Goal: Task Accomplishment & Management: Use online tool/utility

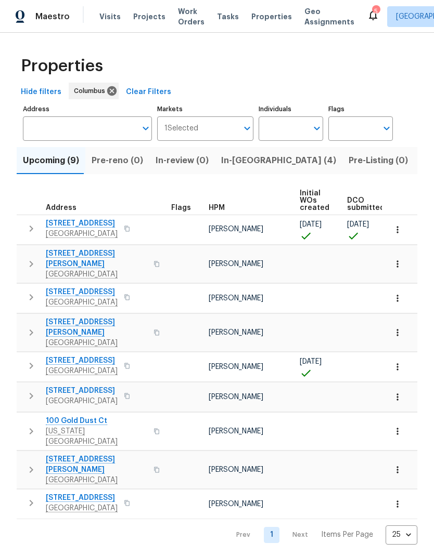
click at [101, 226] on span "3066 Ravine Pointe Dr" at bounding box center [82, 223] width 72 height 10
click at [28, 237] on button "button" at bounding box center [31, 228] width 21 height 21
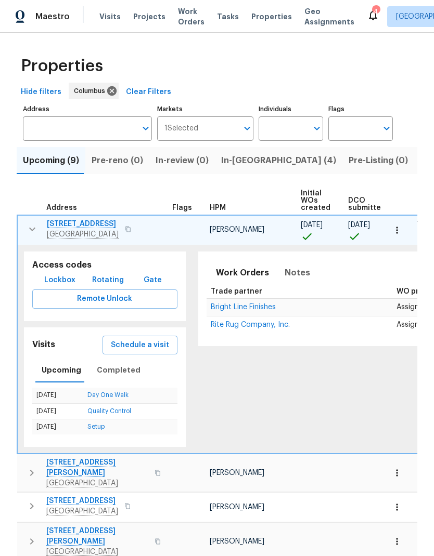
click at [60, 280] on span "Lockbox" at bounding box center [59, 280] width 31 height 13
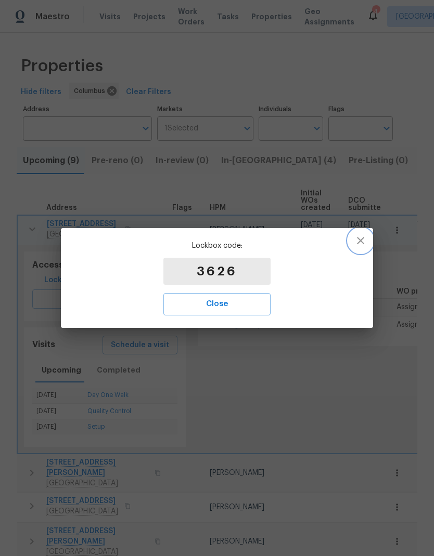
click at [361, 245] on icon "button" at bounding box center [360, 241] width 12 height 12
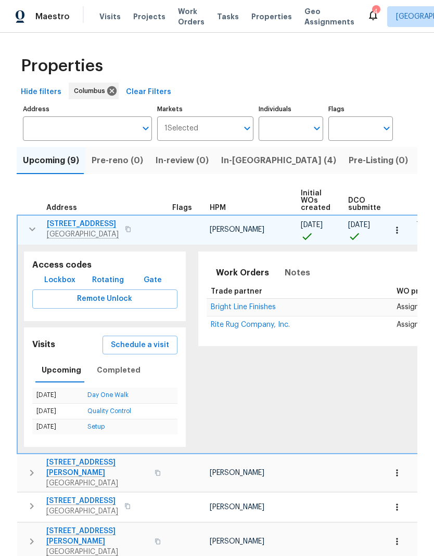
click at [60, 284] on span "Lockbox" at bounding box center [59, 280] width 31 height 13
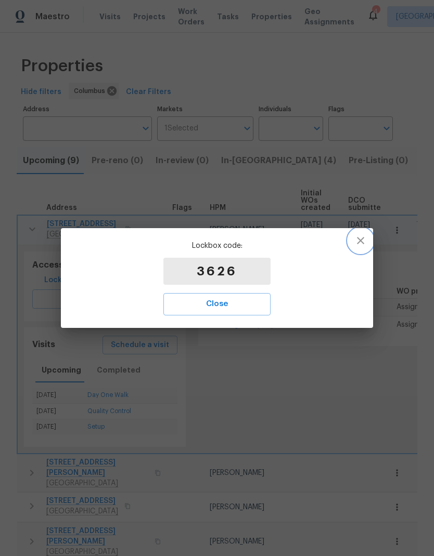
click at [365, 235] on icon "button" at bounding box center [360, 241] width 12 height 12
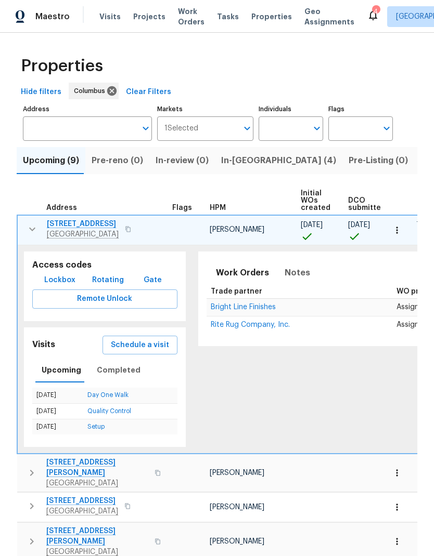
click at [98, 222] on span "3066 Ravine Pointe Dr" at bounding box center [83, 224] width 72 height 10
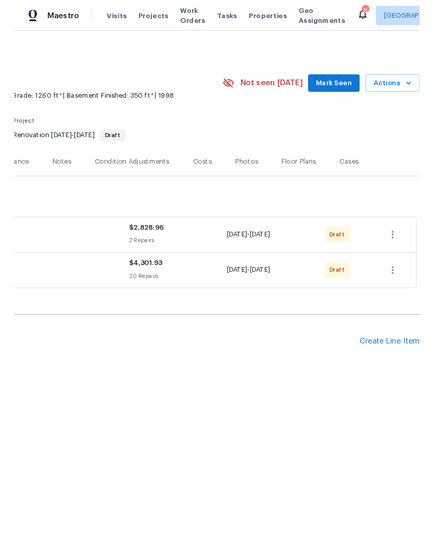
scroll to position [0, 154]
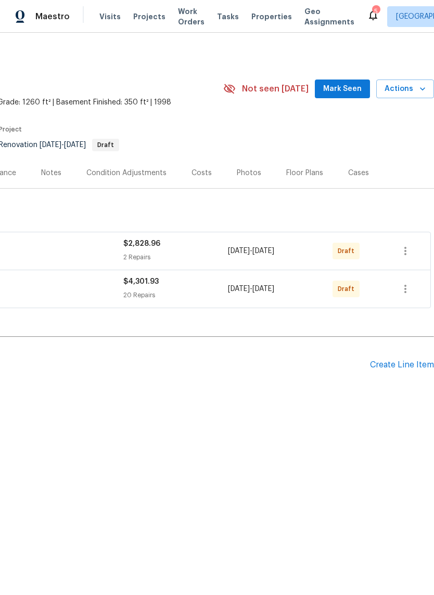
click at [407, 363] on div "Create Line Item" at bounding box center [402, 365] width 64 height 10
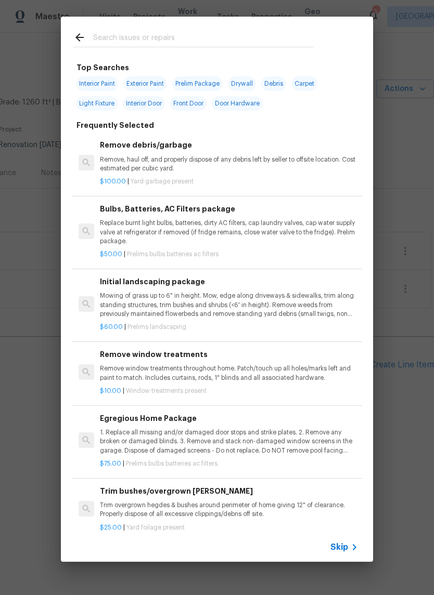
click at [296, 33] on input "text" at bounding box center [203, 39] width 220 height 16
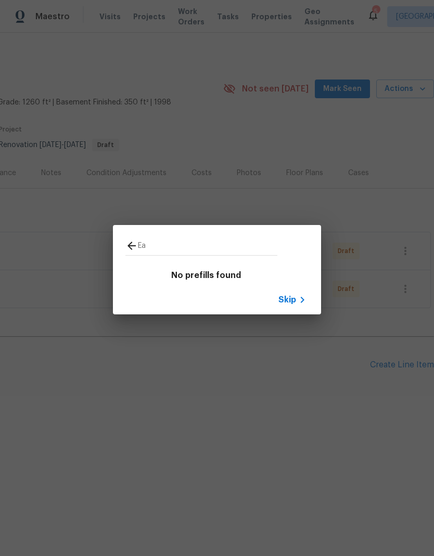
type input "E"
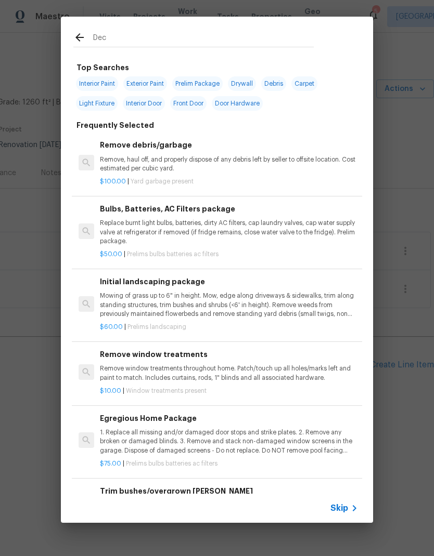
type input "Deck"
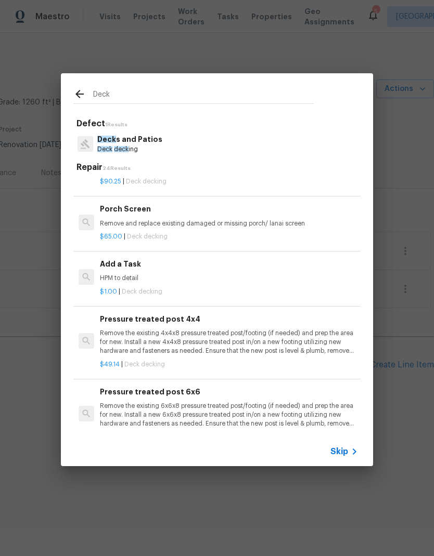
scroll to position [998, 0]
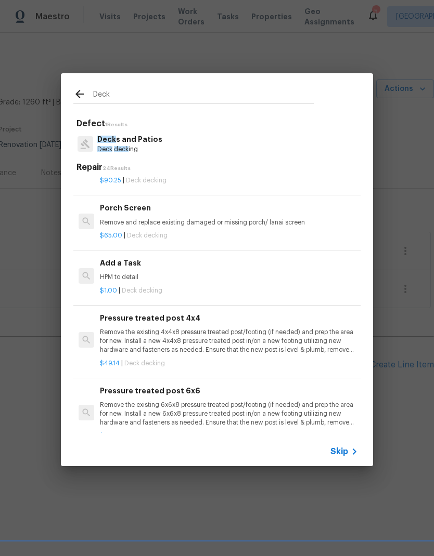
click at [276, 258] on h6 "Add a Task" at bounding box center [229, 262] width 258 height 11
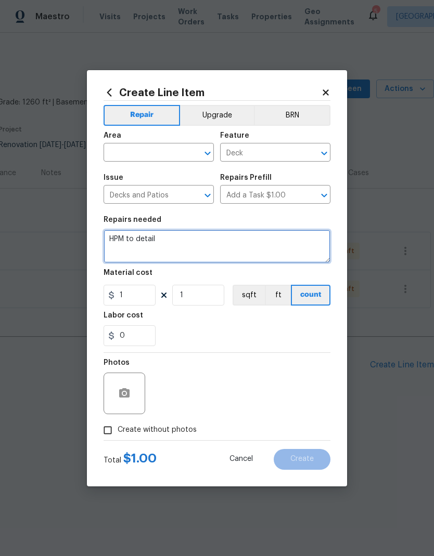
click at [258, 231] on textarea "HPM to detail" at bounding box center [216, 246] width 227 height 33
click at [258, 235] on textarea "HPM to detail" at bounding box center [216, 246] width 227 height 33
click at [257, 231] on textarea "HPM to detail" at bounding box center [216, 246] width 227 height 33
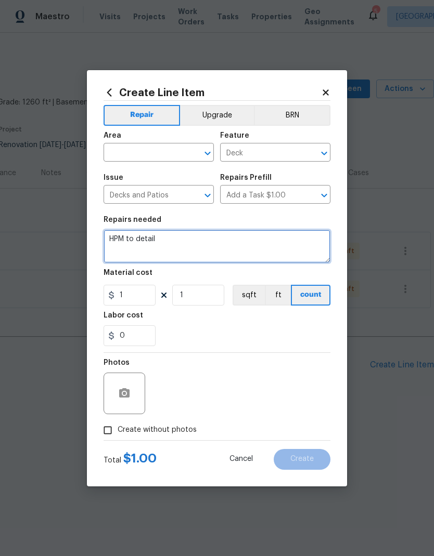
click at [257, 231] on textarea "HPM to detail" at bounding box center [216, 246] width 227 height 33
paste textarea "I will incorporate this new request. Here's how you can rephrase the original s…"
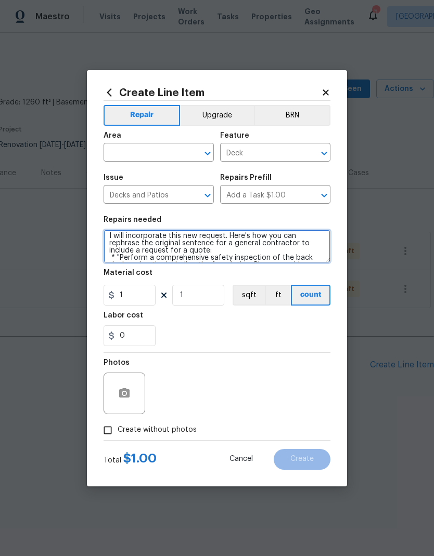
scroll to position [3, 0]
click at [239, 250] on textarea "I will incorporate this new request. Here's how you can rephrase the original s…" at bounding box center [216, 246] width 227 height 33
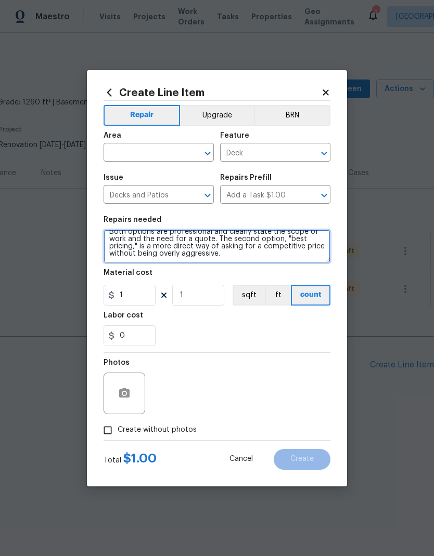
scroll to position [59, 0]
click at [265, 259] on textarea "* "Perform a comprehensive safety inspection of the back deck and patio, includ…" at bounding box center [216, 246] width 227 height 33
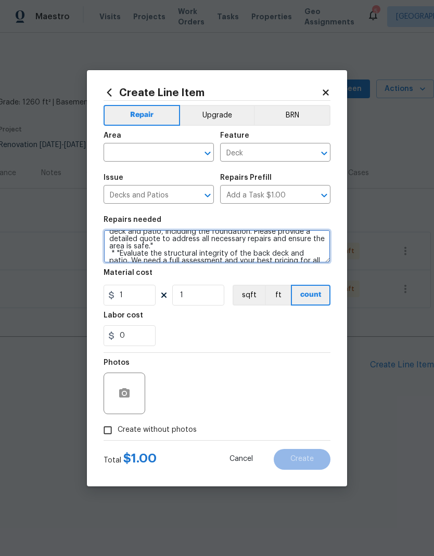
scroll to position [14, 0]
click at [230, 255] on textarea "* "Perform a comprehensive safety inspection of the back deck and patio, includ…" at bounding box center [216, 246] width 227 height 33
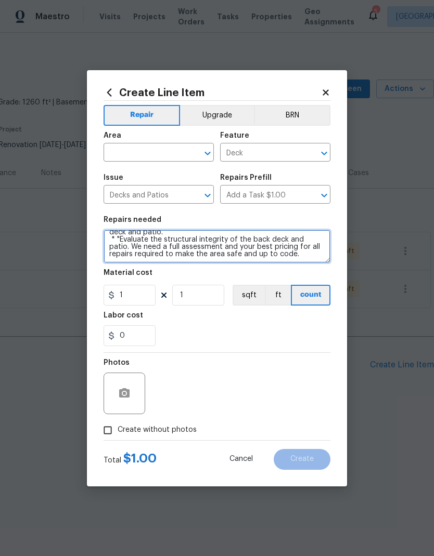
click at [119, 250] on textarea "* "Perform a comprehensive safety inspection of the back deck and patio. * "Eva…" at bounding box center [216, 246] width 227 height 33
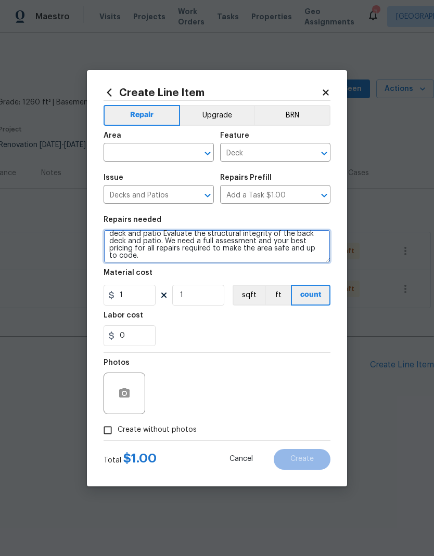
scroll to position [13, 0]
click at [309, 245] on textarea "* "Perform a comprehensive safety inspection of the back deck and patio. Evalua…" at bounding box center [216, 246] width 227 height 33
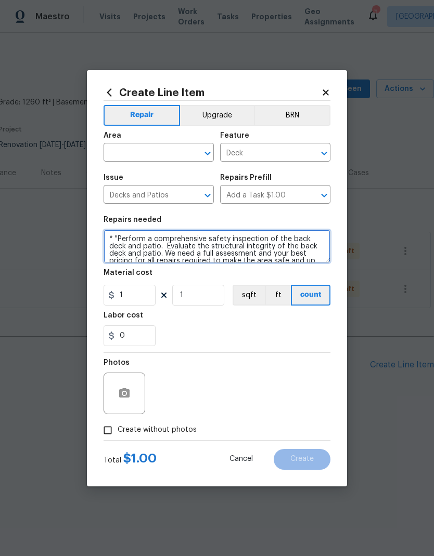
type textarea "* "Perform a comprehensive safety inspection of the back deck and patio. Evalua…"
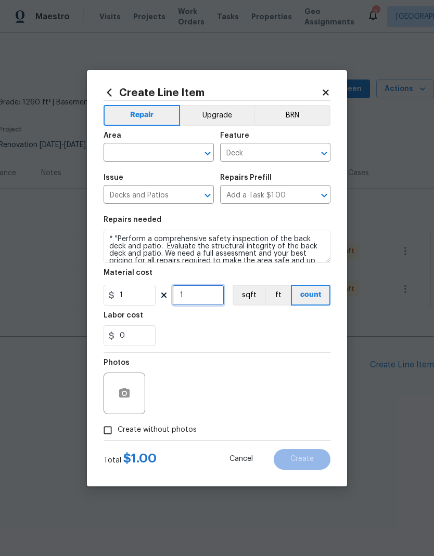
click at [179, 299] on input "1" at bounding box center [198, 295] width 52 height 21
click at [204, 289] on input "1" at bounding box center [198, 295] width 52 height 21
click at [193, 296] on input "1" at bounding box center [198, 295] width 52 height 21
type input "150"
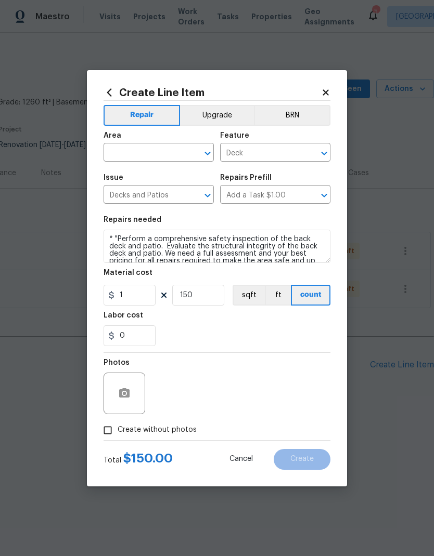
click at [298, 319] on div "Labor cost" at bounding box center [216, 319] width 227 height 14
click at [169, 146] on input "text" at bounding box center [143, 154] width 81 height 16
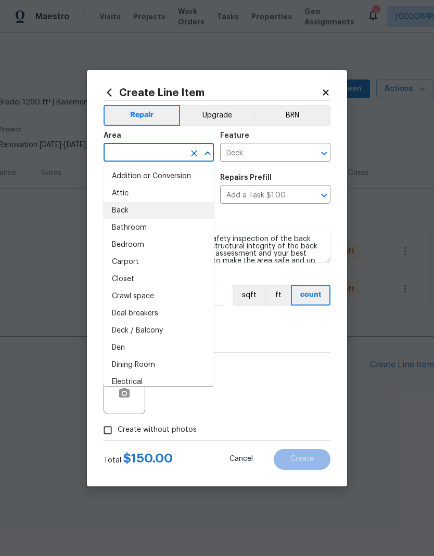
click at [151, 210] on li "Back" at bounding box center [158, 210] width 110 height 17
type input "Back"
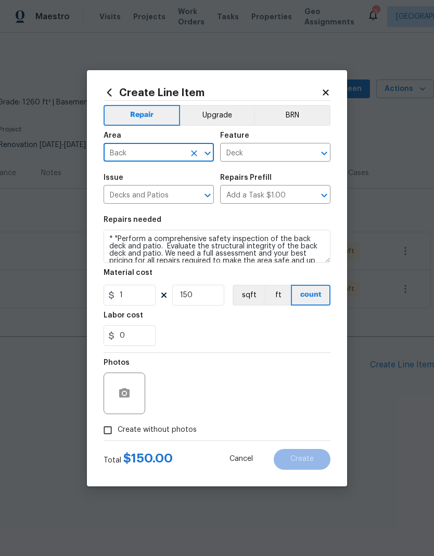
click at [266, 328] on div "0" at bounding box center [216, 336] width 227 height 21
click at [171, 426] on span "Create without photos" at bounding box center [157, 430] width 79 height 11
click at [118, 426] on input "Create without photos" at bounding box center [108, 431] width 20 height 20
checkbox input "true"
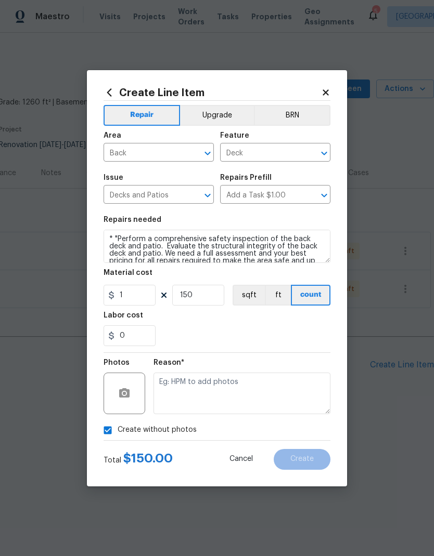
click at [127, 378] on div at bounding box center [124, 394] width 42 height 42
click at [132, 396] on button "button" at bounding box center [124, 393] width 25 height 25
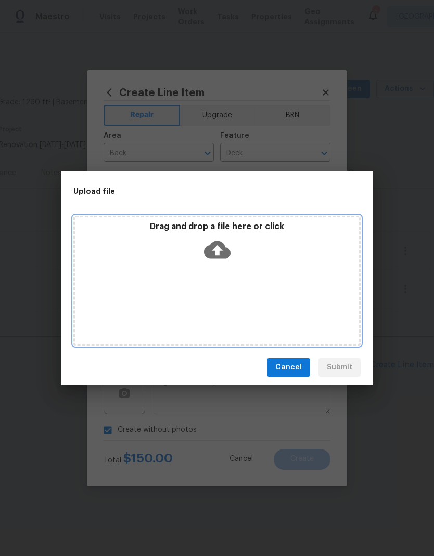
click at [238, 257] on div "Drag and drop a file here or click" at bounding box center [217, 244] width 284 height 45
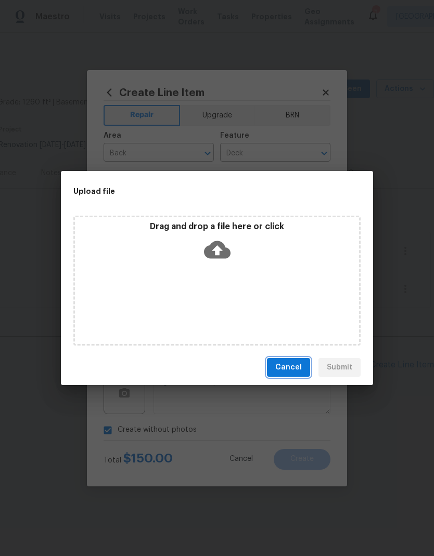
click at [297, 368] on span "Cancel" at bounding box center [288, 367] width 27 height 13
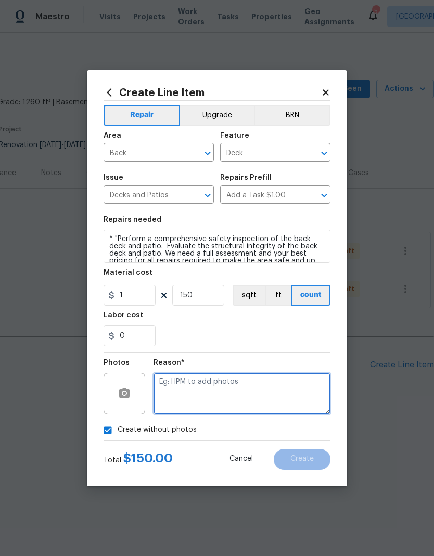
click at [233, 392] on textarea at bounding box center [241, 394] width 177 height 42
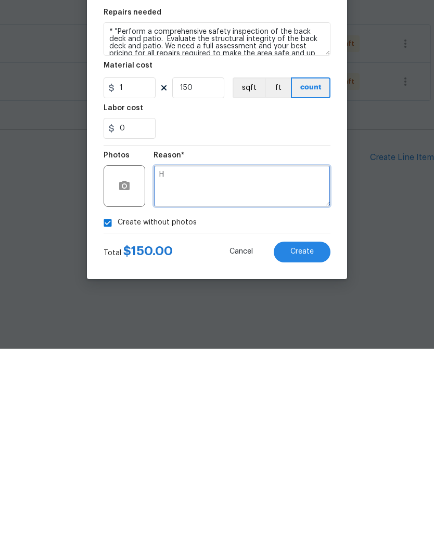
type textarea "H"
click at [257, 421] on div "Create without photos" at bounding box center [216, 431] width 227 height 20
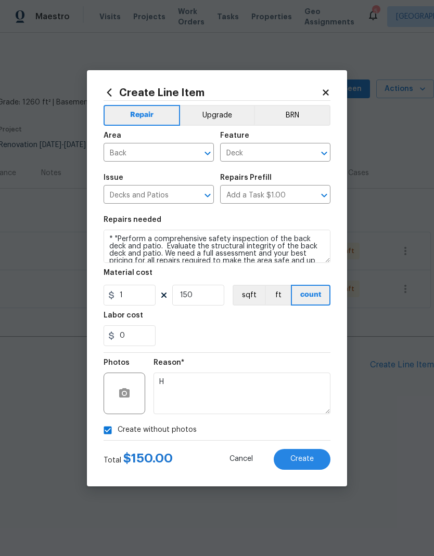
click at [313, 459] on span "Create" at bounding box center [301, 460] width 23 height 8
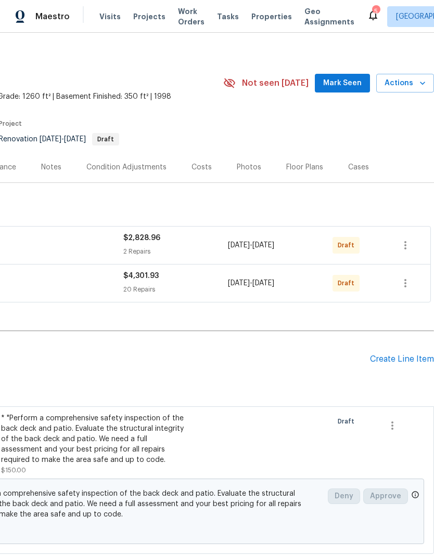
scroll to position [6, 154]
click at [397, 430] on icon "button" at bounding box center [392, 426] width 12 height 12
click at [265, 428] on div at bounding box center [217, 278] width 434 height 556
click at [164, 442] on div "* "Perform a comprehensive safety inspection of the back deck and patio. Evalua…" at bounding box center [92, 439] width 183 height 52
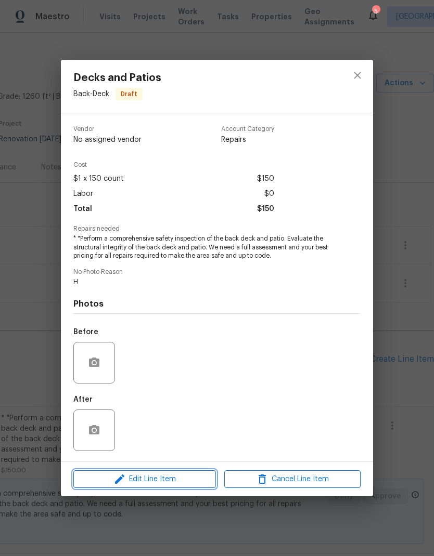
click at [166, 488] on button "Edit Line Item" at bounding box center [144, 480] width 142 height 18
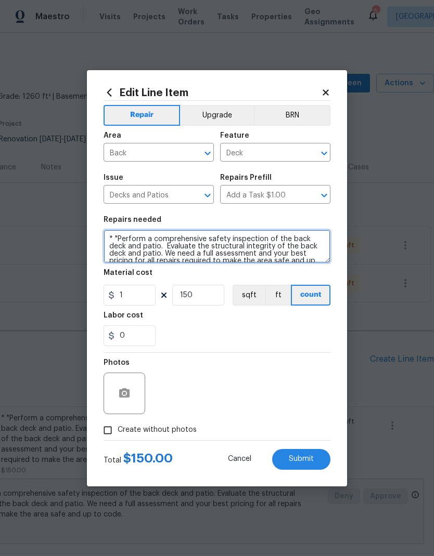
click at [113, 235] on textarea "* "Perform a comprehensive safety inspection of the back deck and patio. Evalua…" at bounding box center [216, 246] width 227 height 33
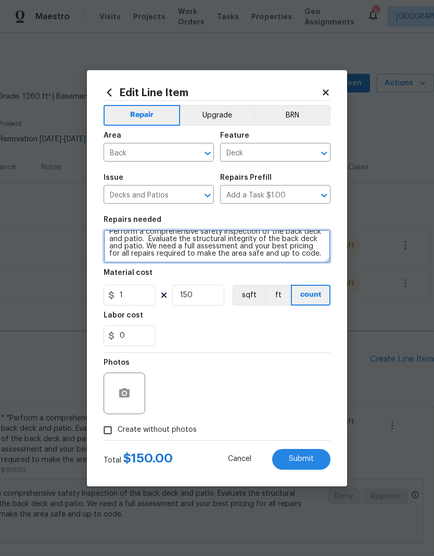
scroll to position [7, 0]
type textarea "Perform a comprehensive safety inspection of the back deck and patio. Evaluate …"
click at [301, 338] on div "0" at bounding box center [216, 336] width 227 height 21
click at [312, 464] on button "Submit" at bounding box center [301, 459] width 58 height 21
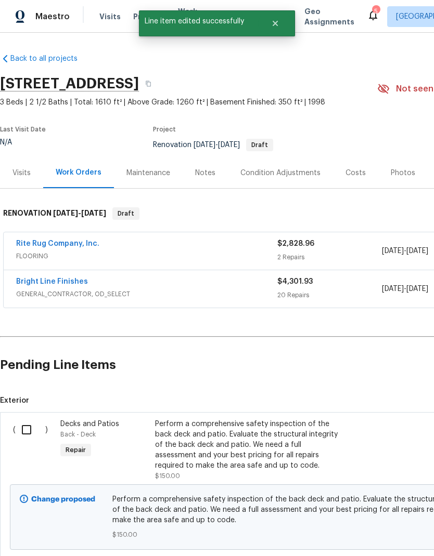
scroll to position [0, 0]
click at [27, 438] on input "checkbox" at bounding box center [31, 430] width 30 height 22
checkbox input "true"
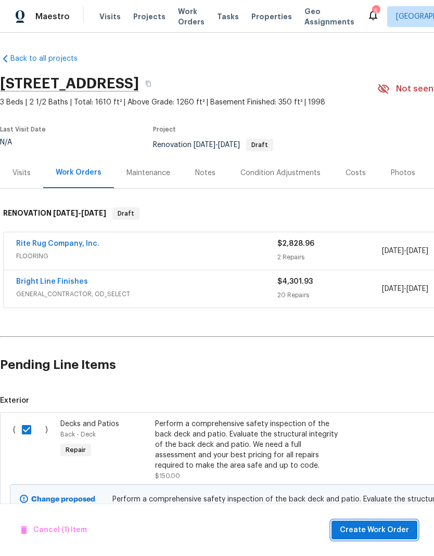
click at [383, 536] on span "Create Work Order" at bounding box center [374, 530] width 69 height 13
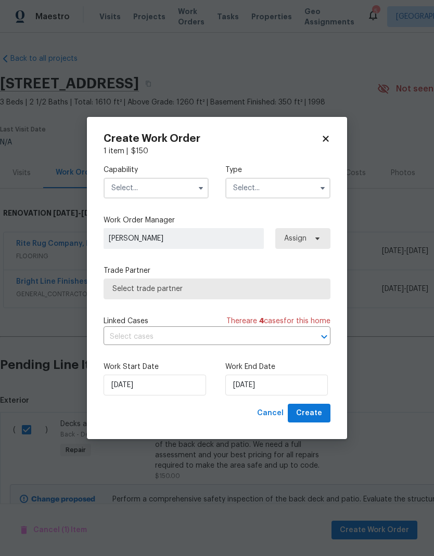
click at [177, 192] on input "text" at bounding box center [155, 188] width 105 height 21
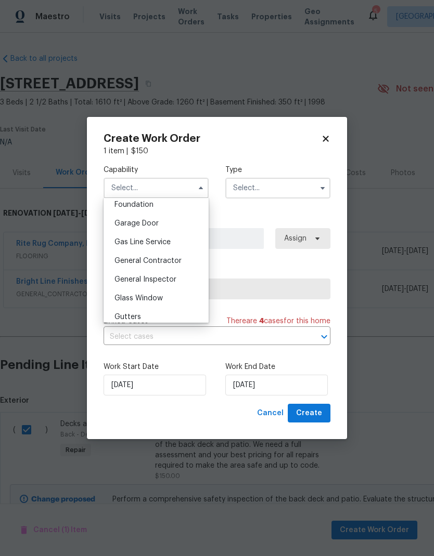
scroll to position [447, 0]
click at [182, 259] on div "General Contractor" at bounding box center [156, 260] width 100 height 19
type input "General Contractor"
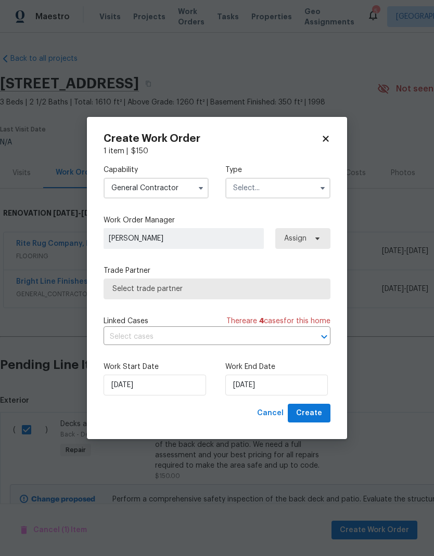
click at [308, 186] on input "text" at bounding box center [277, 188] width 105 height 21
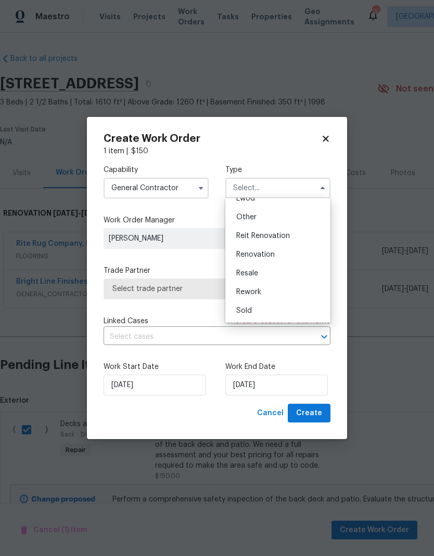
scroll to position [124, 0]
click at [276, 258] on div "Renovation" at bounding box center [278, 254] width 100 height 19
type input "Renovation"
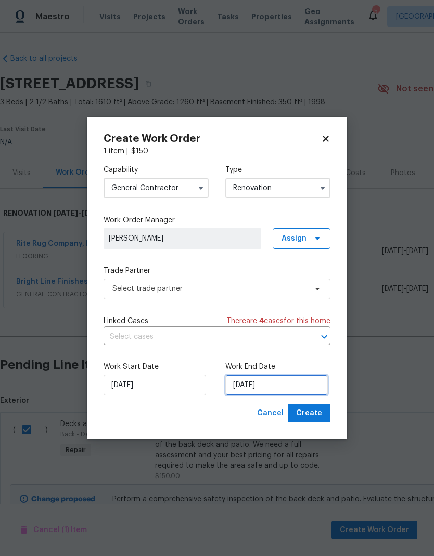
click at [285, 383] on input "9/29/2025" at bounding box center [276, 385] width 102 height 21
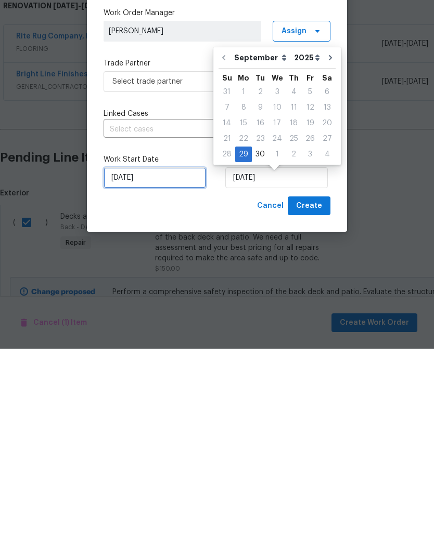
click at [150, 375] on input "9/29/2025" at bounding box center [154, 385] width 102 height 21
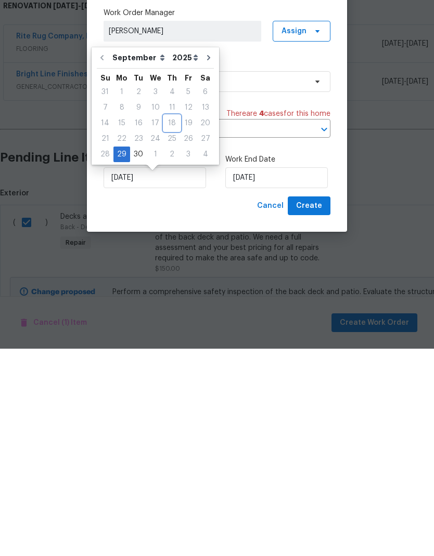
click at [164, 323] on div "18" at bounding box center [172, 330] width 16 height 15
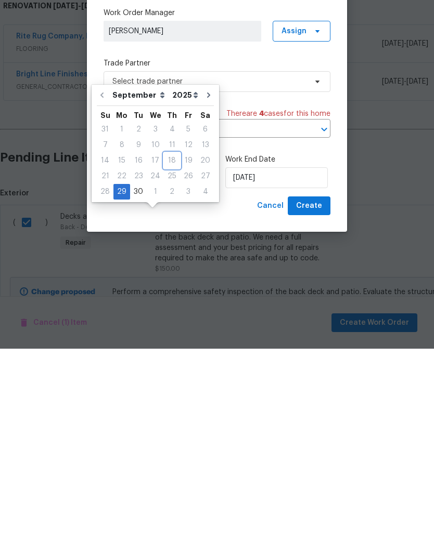
scroll to position [42, 0]
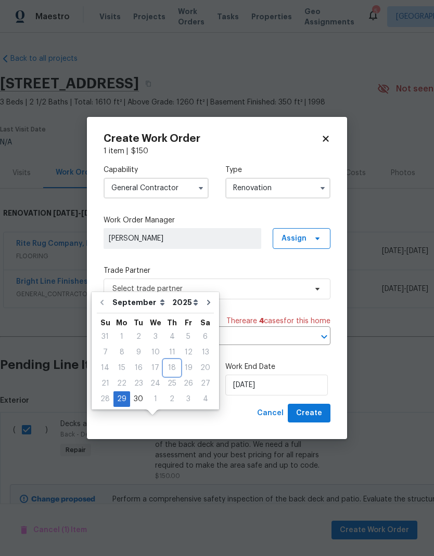
click at [164, 361] on div "18" at bounding box center [172, 368] width 16 height 15
click at [299, 162] on div "Capability General Contractor Type Renovation" at bounding box center [216, 182] width 227 height 50
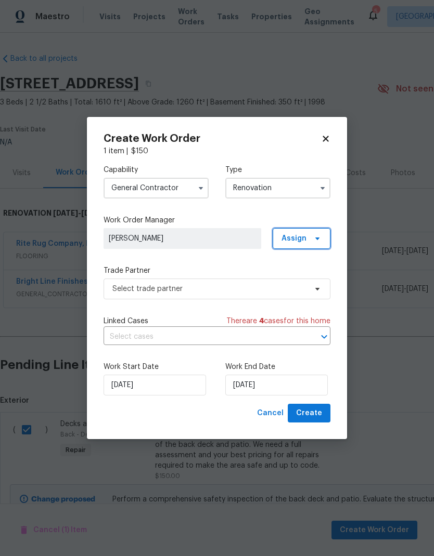
click at [297, 236] on span "Assign" at bounding box center [293, 238] width 25 height 10
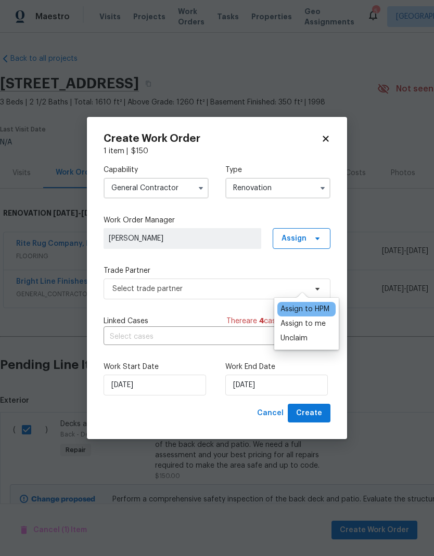
click at [322, 319] on div "Assign to me" at bounding box center [302, 324] width 45 height 10
click at [329, 370] on label "Work End Date" at bounding box center [277, 367] width 105 height 10
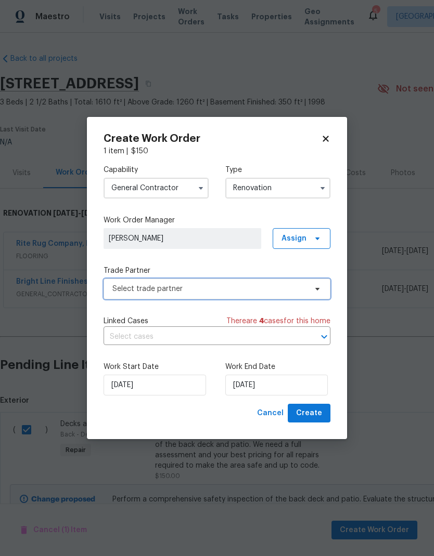
click at [266, 287] on span "Select trade partner" at bounding box center [209, 289] width 194 height 10
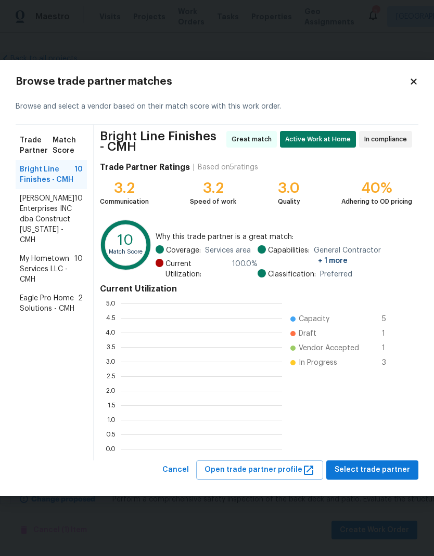
scroll to position [146, 161]
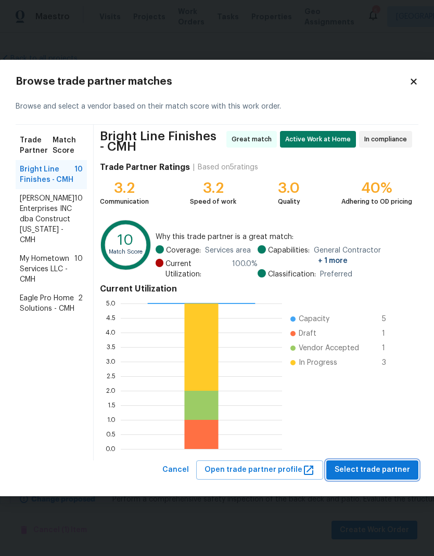
click at [385, 470] on span "Select trade partner" at bounding box center [371, 470] width 75 height 13
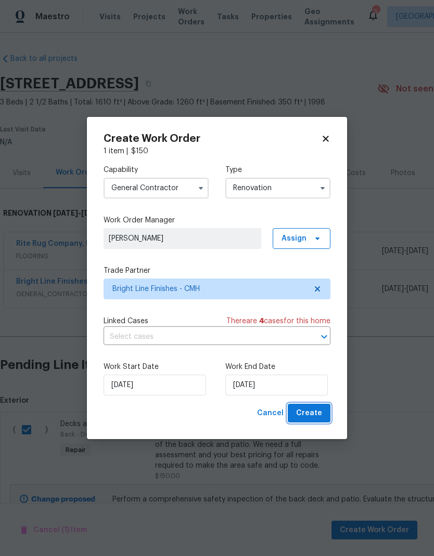
click at [315, 416] on span "Create" at bounding box center [309, 413] width 26 height 13
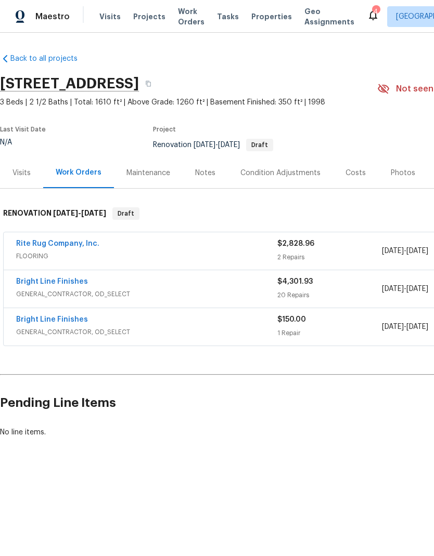
scroll to position [0, 0]
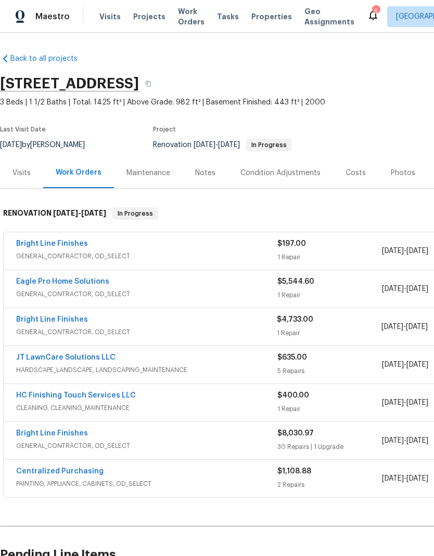
click at [395, 164] on div "Photos" at bounding box center [402, 173] width 49 height 31
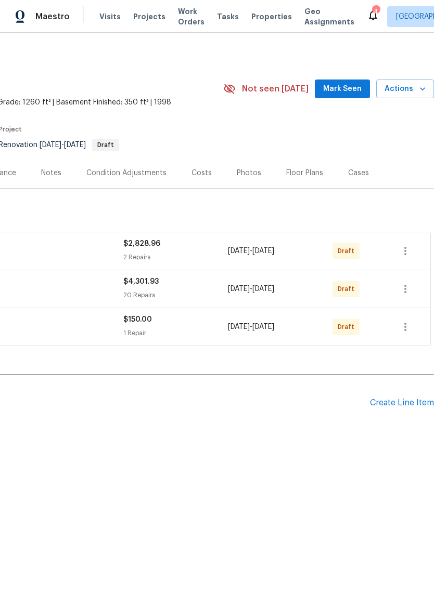
scroll to position [0, 154]
click at [407, 329] on icon "button" at bounding box center [405, 327] width 12 height 12
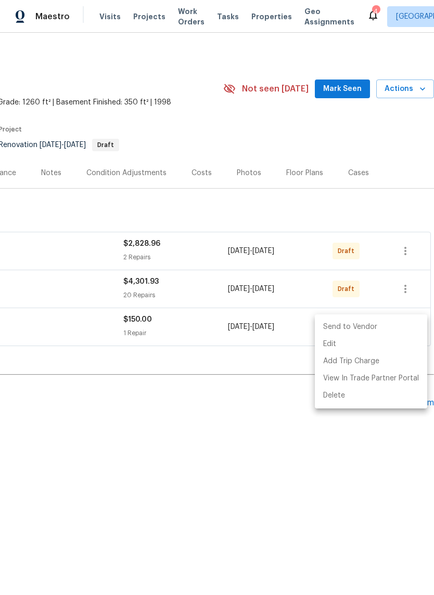
click at [382, 323] on li "Send to Vendor" at bounding box center [371, 327] width 112 height 17
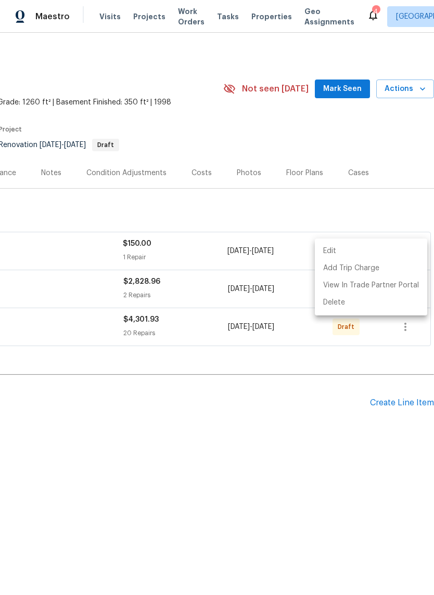
click at [292, 410] on div at bounding box center [217, 297] width 434 height 595
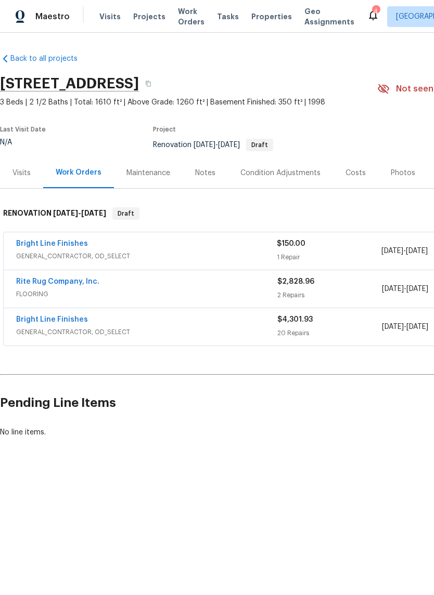
scroll to position [0, 0]
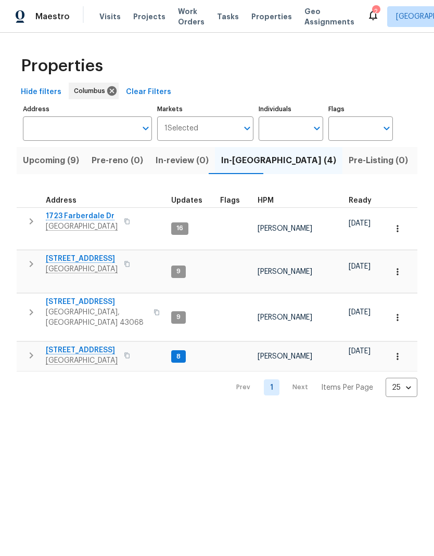
click at [92, 345] on span "[STREET_ADDRESS]" at bounding box center [82, 350] width 72 height 10
click at [90, 345] on span "[STREET_ADDRESS]" at bounding box center [82, 350] width 72 height 10
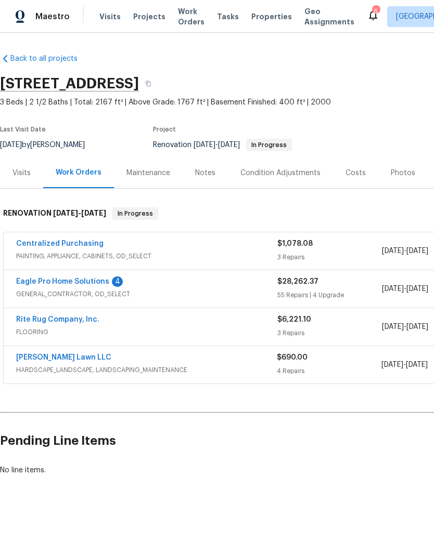
click at [90, 274] on div "Eagle Pro Home Solutions 4 GENERAL_CONTRACTOR, OD_SELECT $28,262.37 55 Repairs …" at bounding box center [294, 288] width 580 height 37
click at [79, 282] on link "Eagle Pro Home Solutions" at bounding box center [62, 281] width 93 height 7
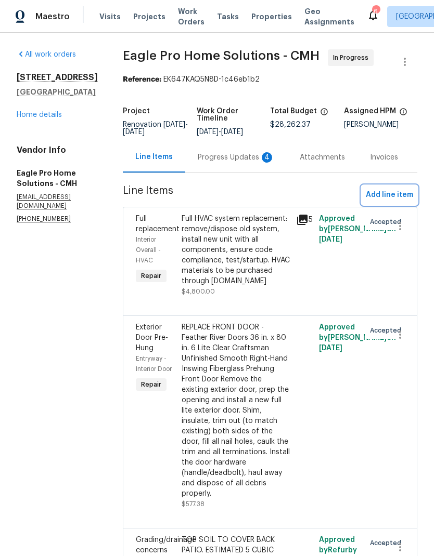
click at [401, 202] on span "Add line item" at bounding box center [389, 195] width 47 height 13
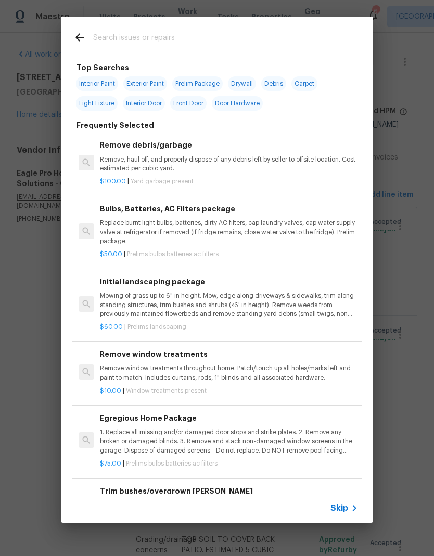
click at [222, 42] on input "text" at bounding box center [203, 39] width 220 height 16
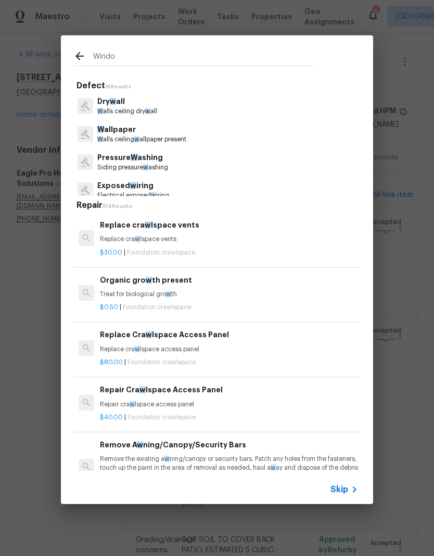
type input "Window"
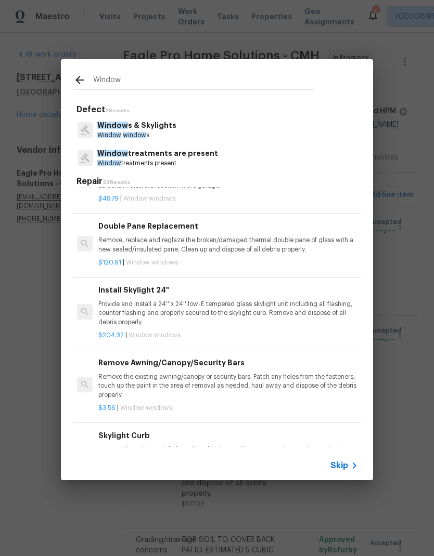
scroll to position [394, 2]
click at [280, 244] on p "Remove, replace and reglaze the broken/damaged thermal double pane of glass wit…" at bounding box center [227, 245] width 258 height 18
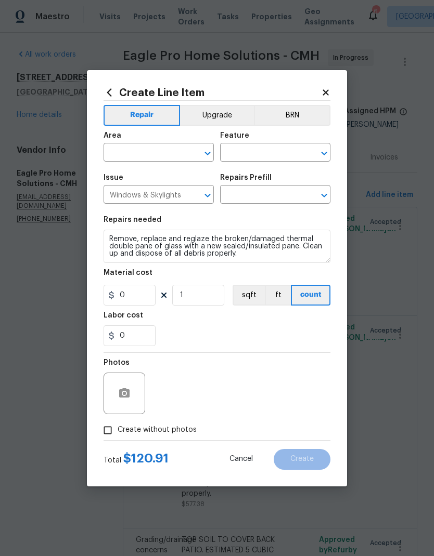
type input "Double Pane Replacement $120.91"
type input "120.91"
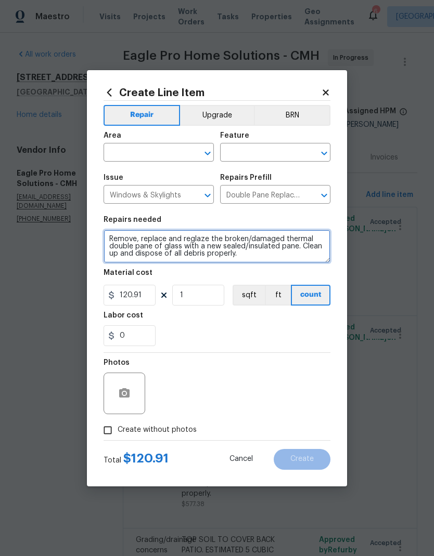
click at [278, 243] on textarea "Remove, replace and reglaze the broken/damaged thermal double pane of glass wit…" at bounding box center [216, 246] width 227 height 33
click at [150, 154] on input "text" at bounding box center [143, 154] width 81 height 16
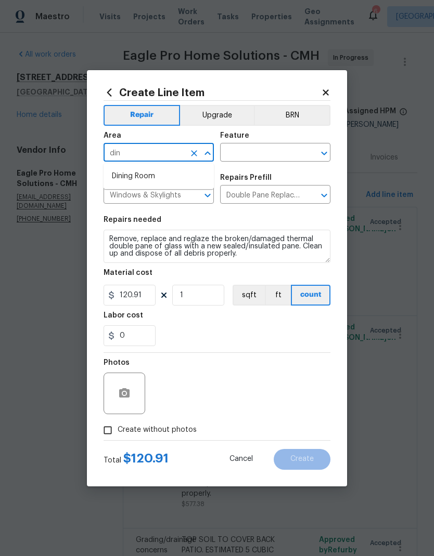
click at [152, 180] on li "Dining Room" at bounding box center [158, 176] width 110 height 17
type input "Dining Room"
click at [265, 148] on input "text" at bounding box center [260, 154] width 81 height 16
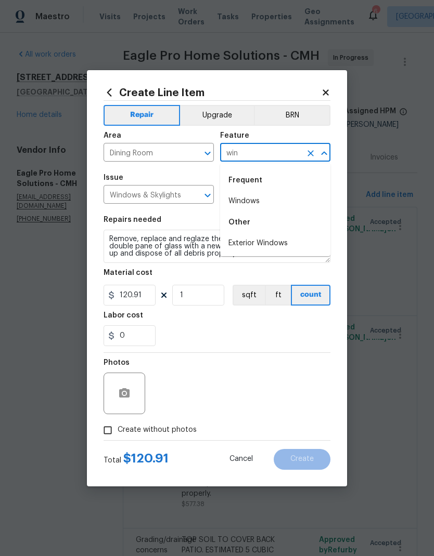
click at [265, 203] on li "Windows" at bounding box center [275, 201] width 110 height 17
type input "Windows"
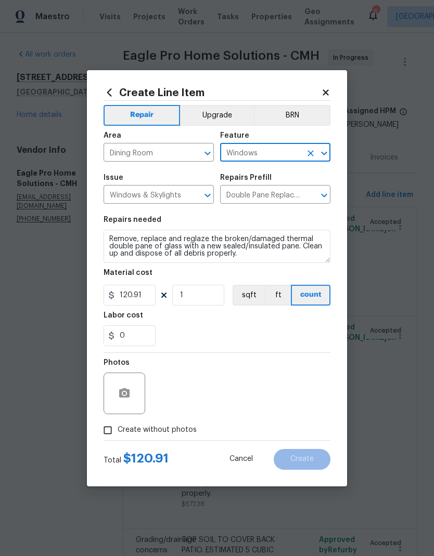
click at [272, 204] on input "Double Pane Replacement $120.91" at bounding box center [260, 196] width 81 height 16
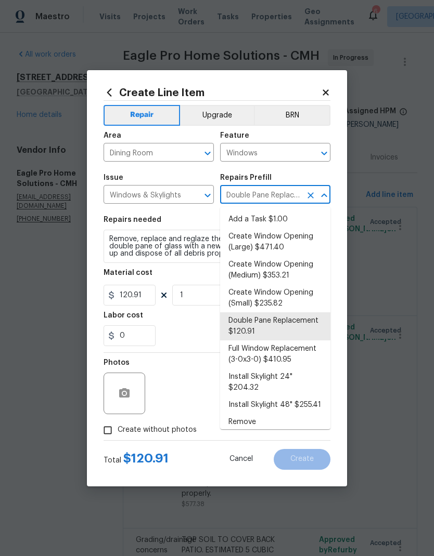
click at [309, 173] on div "Issue Windows & Skylights ​ Repairs Prefill Double Pane Replacement $120.91 ​" at bounding box center [216, 189] width 227 height 42
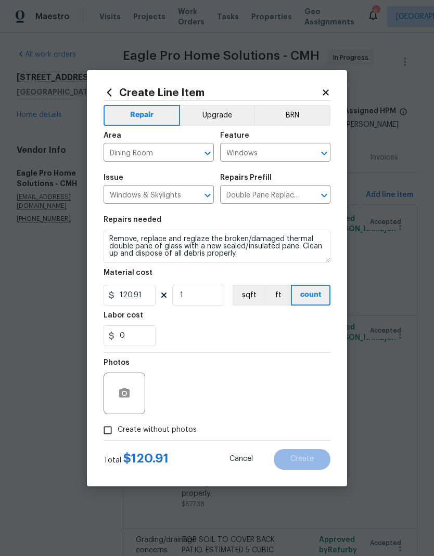
click at [179, 437] on label "Create without photos" at bounding box center [147, 431] width 99 height 20
click at [118, 437] on input "Create without photos" at bounding box center [108, 431] width 20 height 20
checkbox input "true"
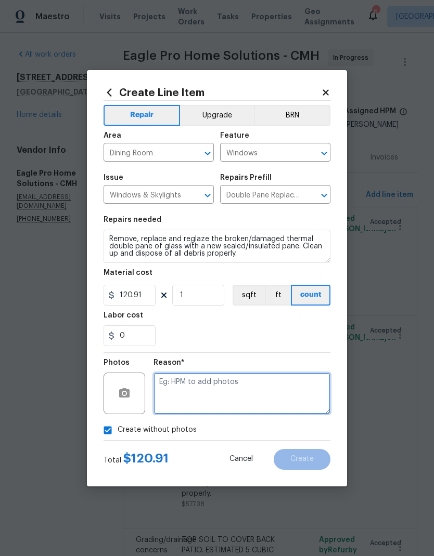
click at [259, 395] on textarea at bounding box center [241, 394] width 177 height 42
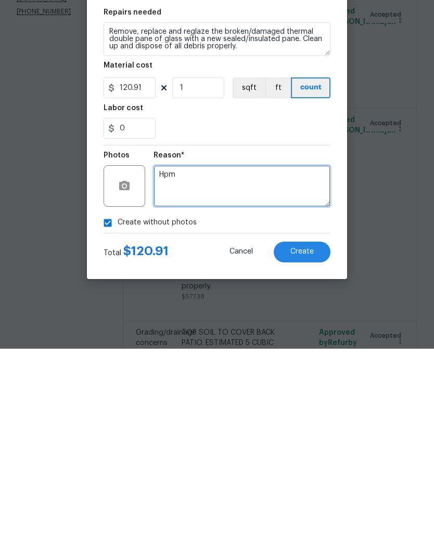
type textarea "Hpm"
click at [317, 449] on button "Create" at bounding box center [302, 459] width 57 height 21
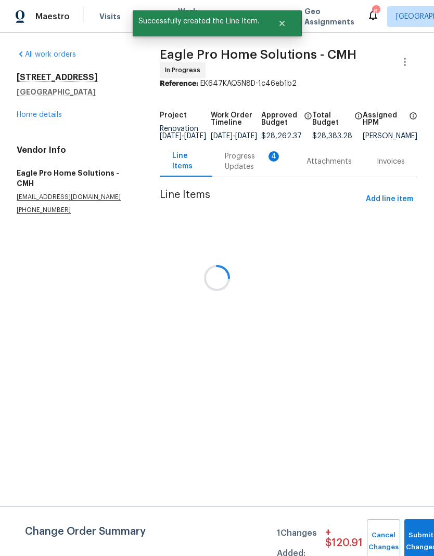
scroll to position [0, 0]
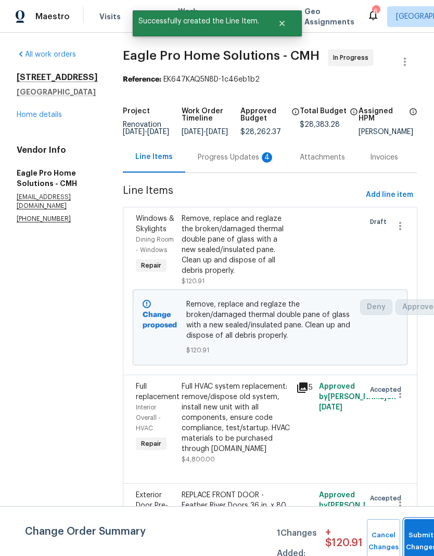
click at [420, 534] on button "Submit Changes" at bounding box center [420, 542] width 33 height 45
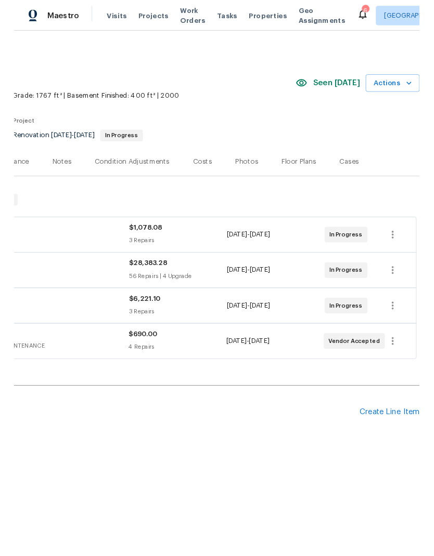
scroll to position [0, 154]
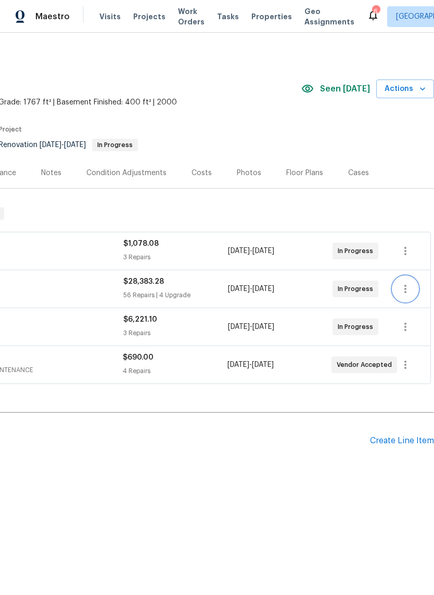
click at [409, 293] on icon "button" at bounding box center [405, 289] width 12 height 12
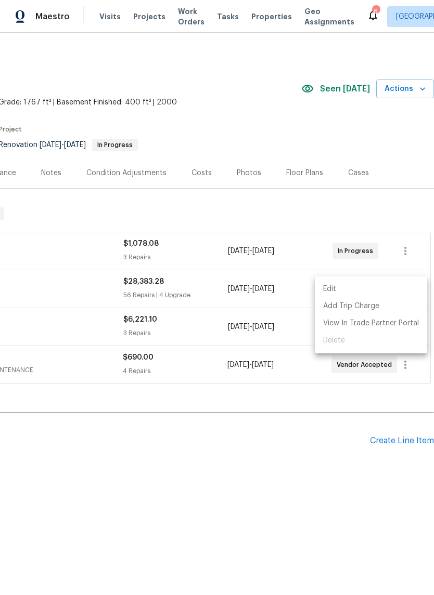
click at [369, 289] on li "Edit" at bounding box center [371, 289] width 112 height 17
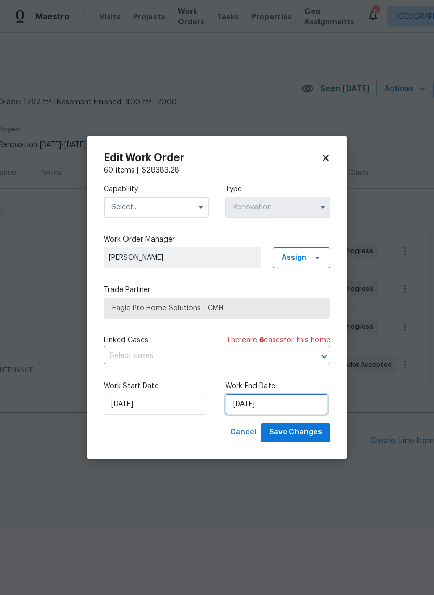
click at [275, 400] on input "9/24/2025" at bounding box center [276, 404] width 102 height 21
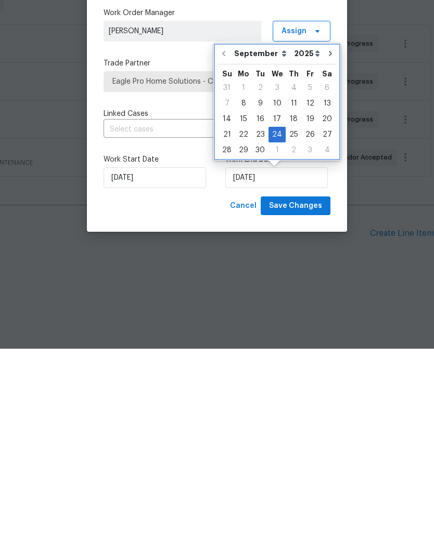
click at [322, 251] on button "Go to next month" at bounding box center [330, 261] width 16 height 21
type input "10/24/2025"
select select "9"
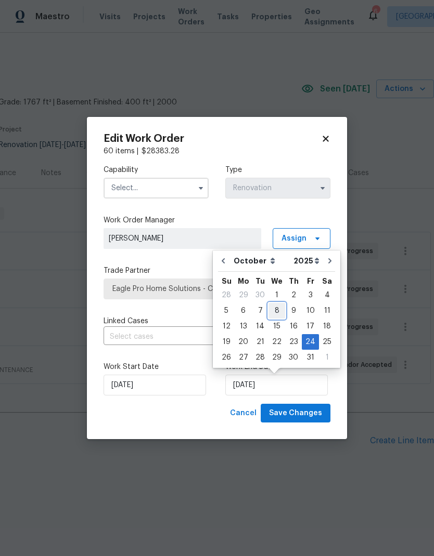
click at [279, 307] on div "8" at bounding box center [276, 311] width 17 height 15
type input "[DATE]"
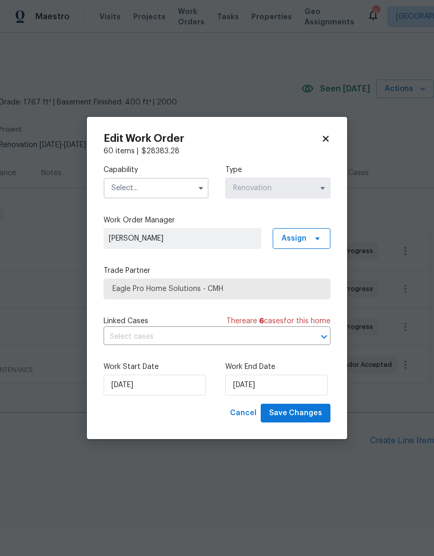
click at [159, 198] on input "text" at bounding box center [155, 188] width 105 height 21
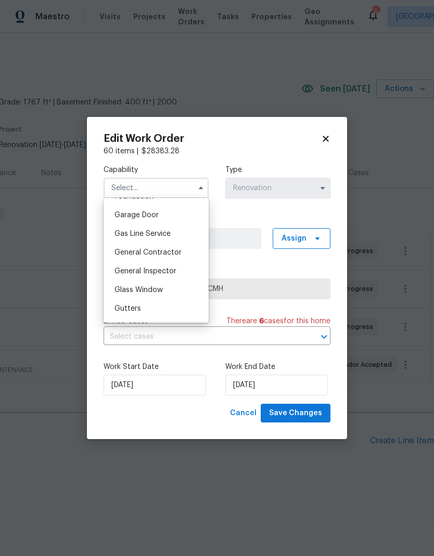
scroll to position [464, 0]
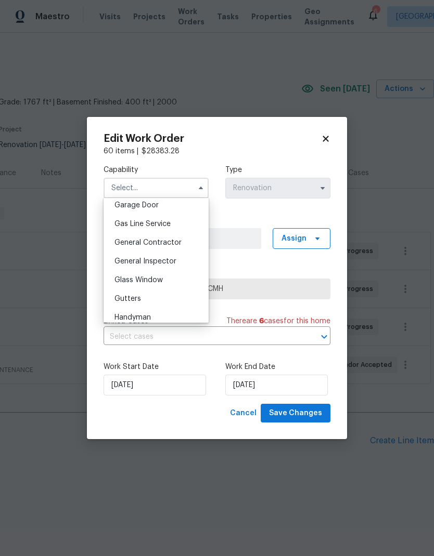
click at [171, 245] on span "General Contractor" at bounding box center [147, 242] width 67 height 7
type input "General Contractor"
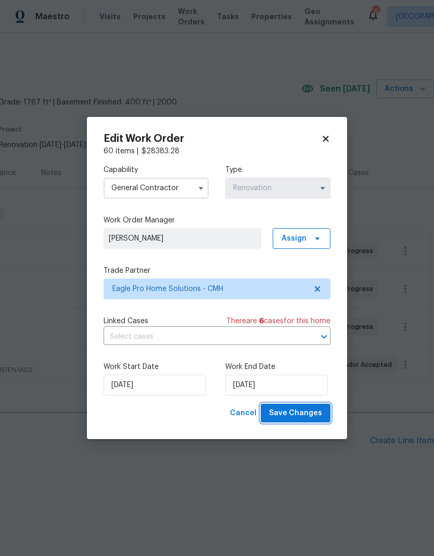
click at [297, 422] on button "Save Changes" at bounding box center [296, 413] width 70 height 19
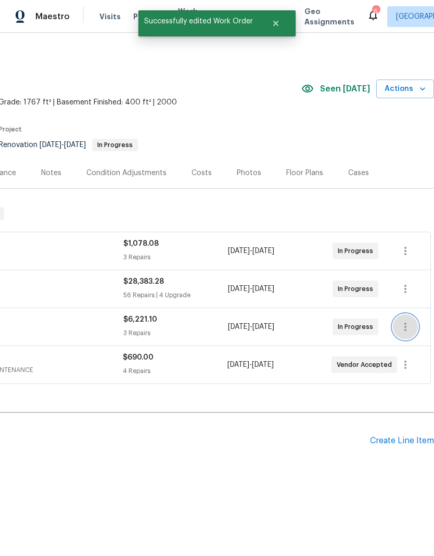
click at [403, 331] on icon "button" at bounding box center [405, 327] width 12 height 12
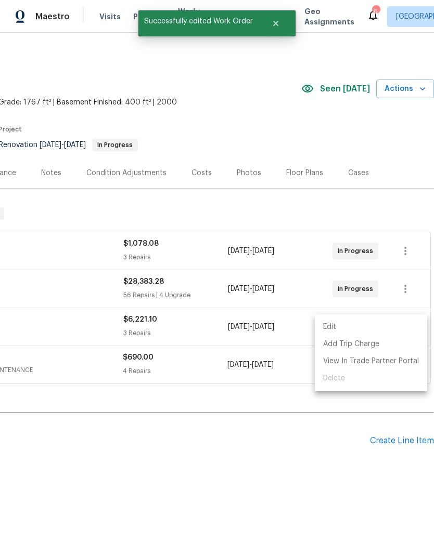
click at [378, 327] on li "Edit" at bounding box center [371, 327] width 112 height 17
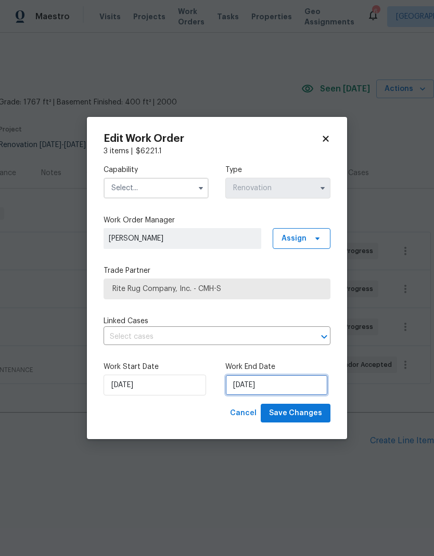
click at [297, 389] on input "[DATE]" at bounding box center [276, 385] width 102 height 21
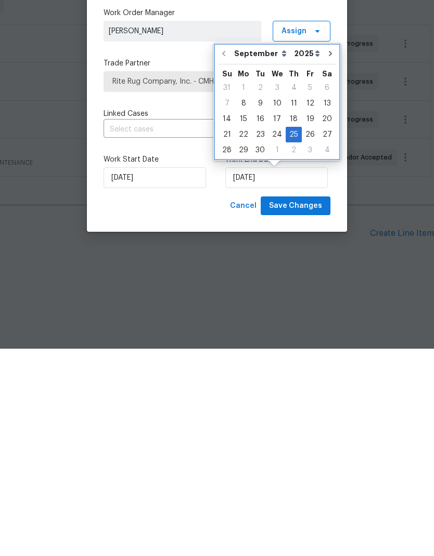
click at [326, 257] on icon "Go to next month" at bounding box center [330, 261] width 8 height 8
type input "10/25/2025"
select select "9"
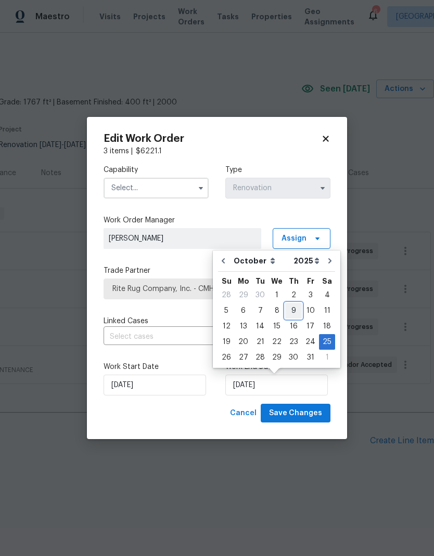
click at [287, 312] on div "9" at bounding box center [293, 311] width 17 height 15
type input "[DATE]"
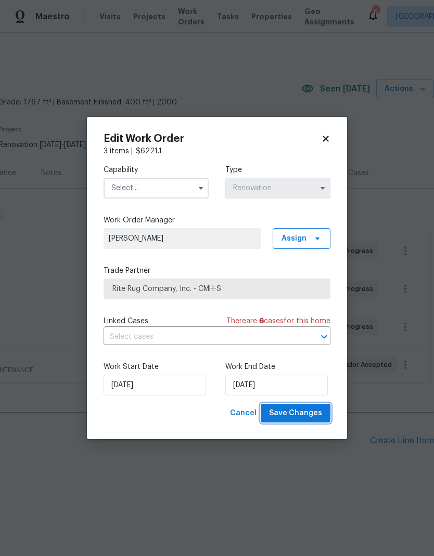
click at [302, 416] on span "Save Changes" at bounding box center [295, 413] width 53 height 13
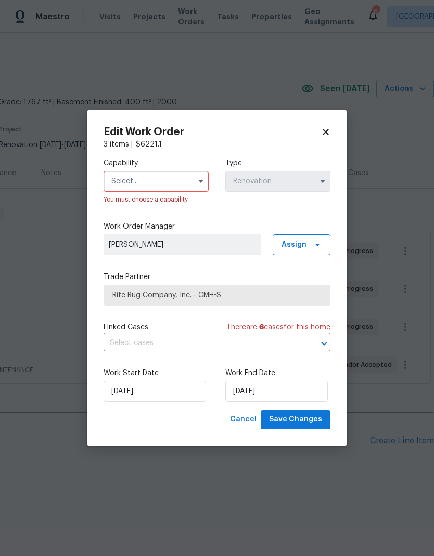
click at [161, 177] on input "text" at bounding box center [155, 181] width 105 height 21
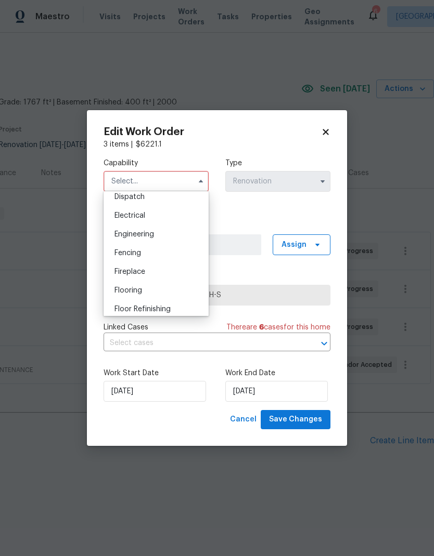
scroll to position [316, 0]
click at [148, 291] on div "Flooring" at bounding box center [156, 291] width 100 height 19
type input "Flooring"
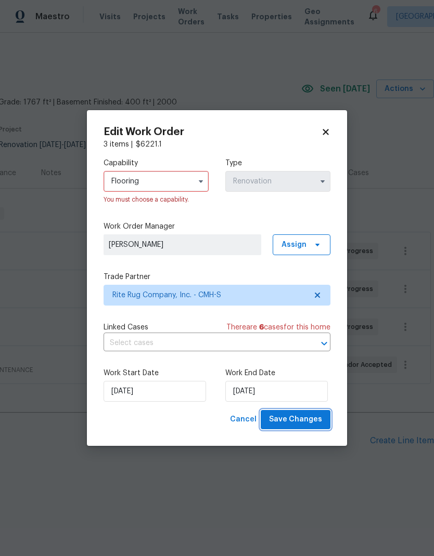
click at [316, 421] on span "Save Changes" at bounding box center [295, 419] width 53 height 13
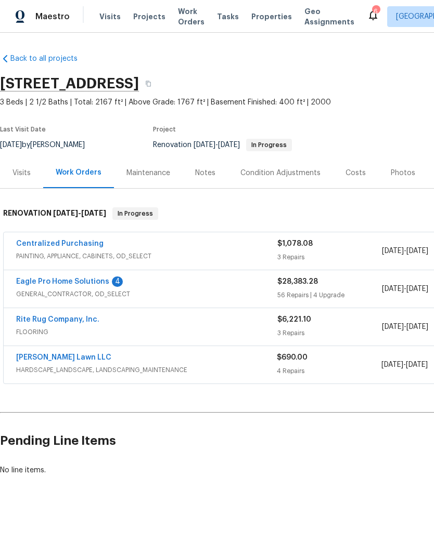
click at [74, 330] on span "FLOORING" at bounding box center [146, 332] width 261 height 10
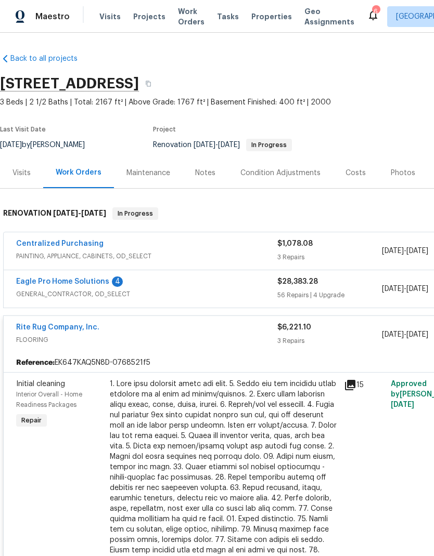
click at [77, 331] on link "Rite Rug Company, Inc." at bounding box center [57, 327] width 83 height 7
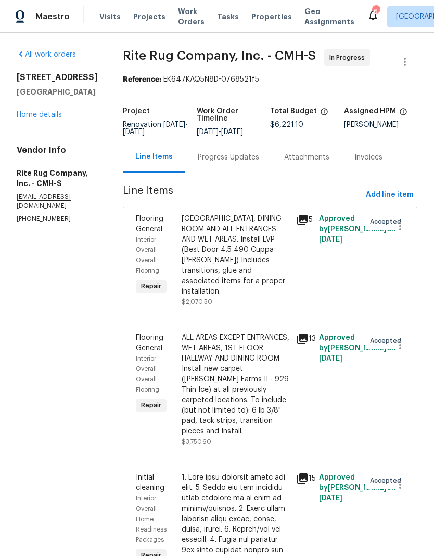
click at [248, 154] on div "Progress Updates" at bounding box center [228, 157] width 86 height 31
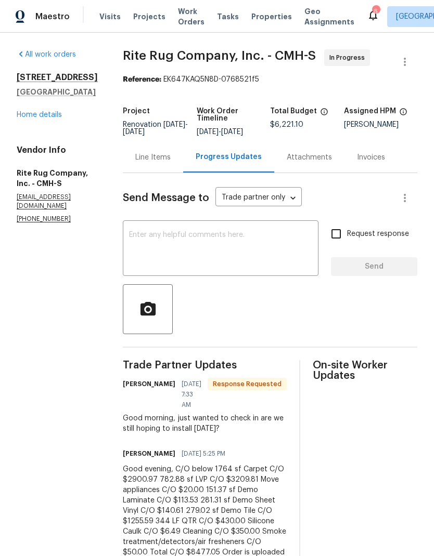
click at [223, 267] on textarea at bounding box center [220, 249] width 183 height 36
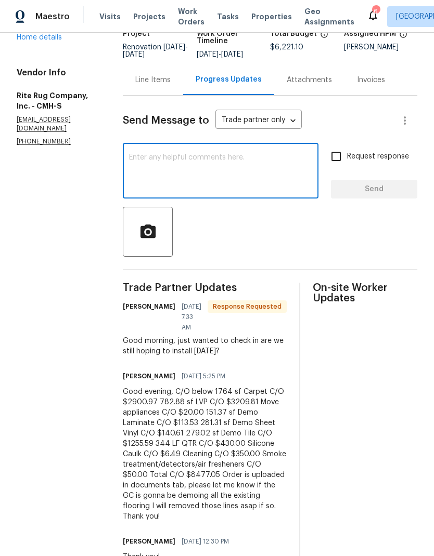
scroll to position [87, 0]
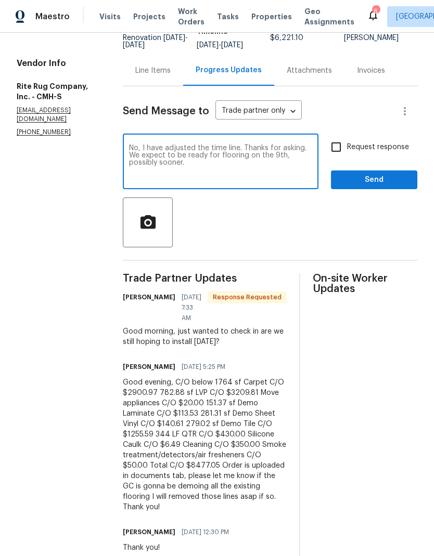
type textarea "No, I have adjusted the time line. Thanks for asking. We expect to be ready for…"
click at [371, 153] on span "Request response" at bounding box center [378, 147] width 62 height 11
click at [347, 153] on input "Request response" at bounding box center [336, 147] width 22 height 22
checkbox input "true"
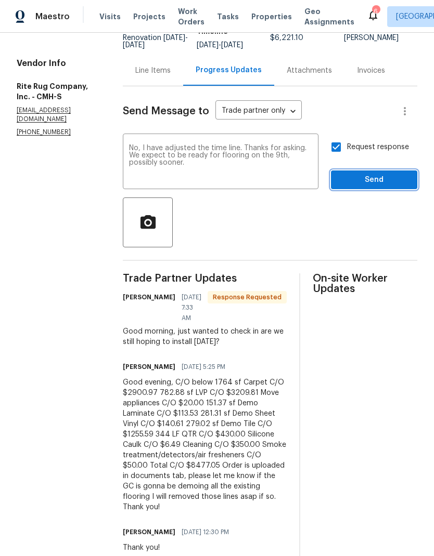
click at [381, 186] on span "Send" at bounding box center [374, 180] width 70 height 13
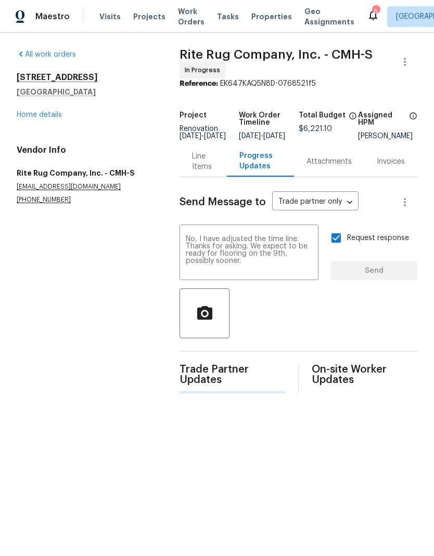
scroll to position [0, 0]
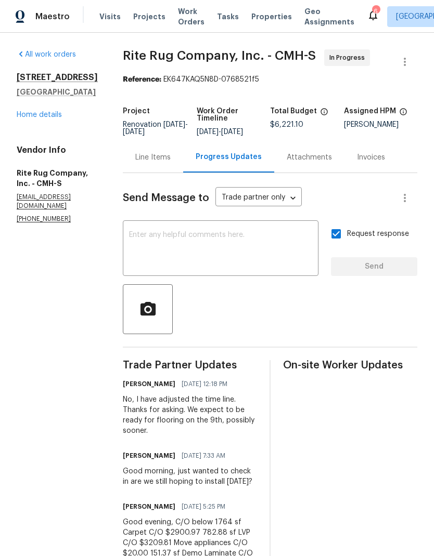
click at [30, 114] on link "Home details" at bounding box center [39, 114] width 45 height 7
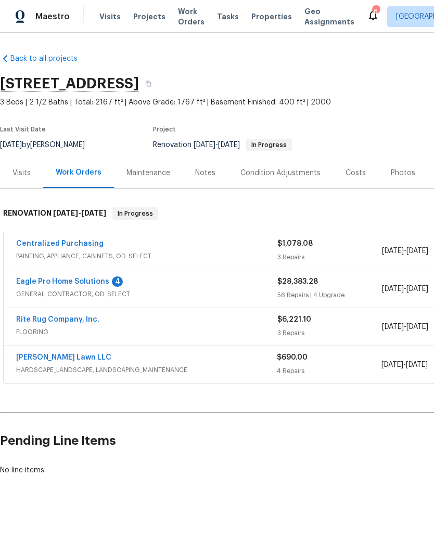
click at [64, 278] on link "Eagle Pro Home Solutions" at bounding box center [62, 281] width 93 height 7
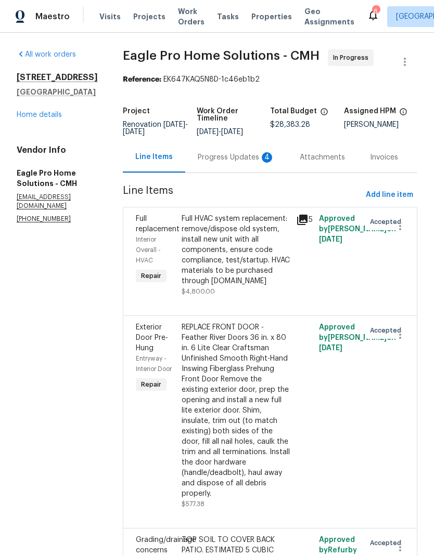
click at [256, 163] on div "Progress Updates 4" at bounding box center [236, 157] width 77 height 10
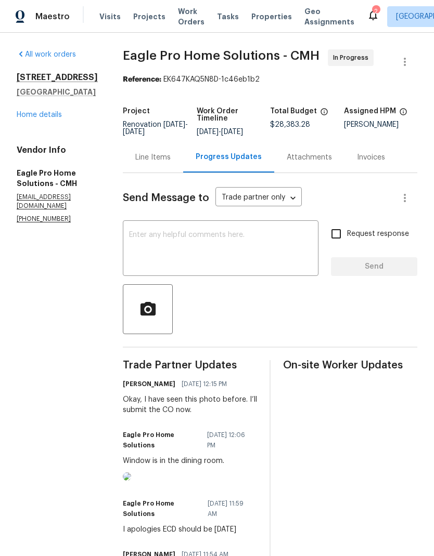
click at [250, 251] on textarea at bounding box center [220, 249] width 183 height 36
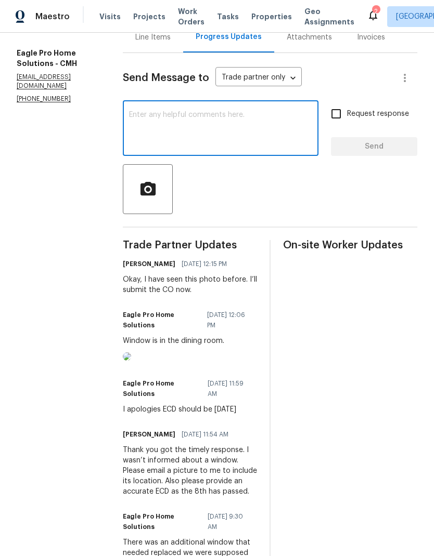
scroll to position [150, 0]
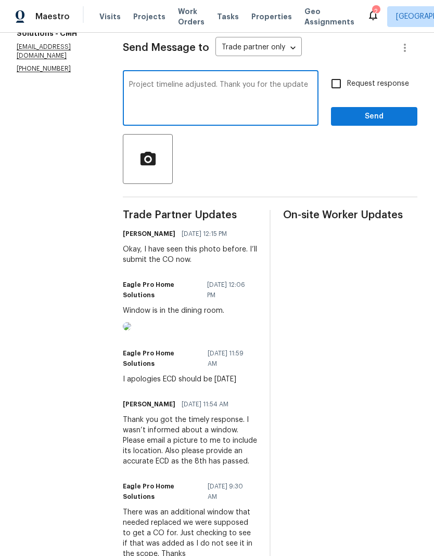
type textarea "Project timeline adjusted. Thank you for the update"
click at [350, 81] on div "Send Message to Trade partner only Trade partner only ​ Project timeline adjust…" at bounding box center [270, 518] width 294 height 991
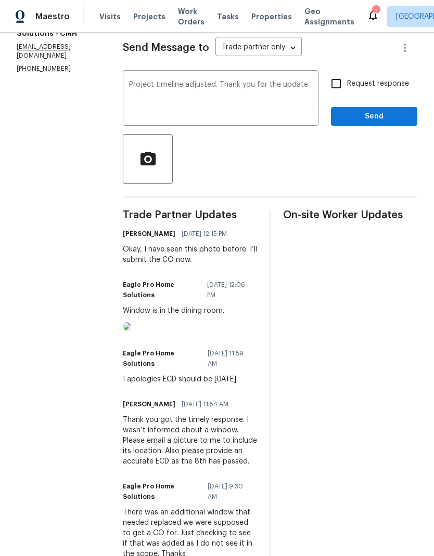
click at [353, 95] on label "Request response" at bounding box center [367, 84] width 84 height 22
click at [347, 95] on input "Request response" at bounding box center [336, 84] width 22 height 22
click at [344, 95] on input "Request response" at bounding box center [336, 84] width 22 height 22
checkbox input "false"
click at [381, 123] on span "Send" at bounding box center [374, 116] width 70 height 13
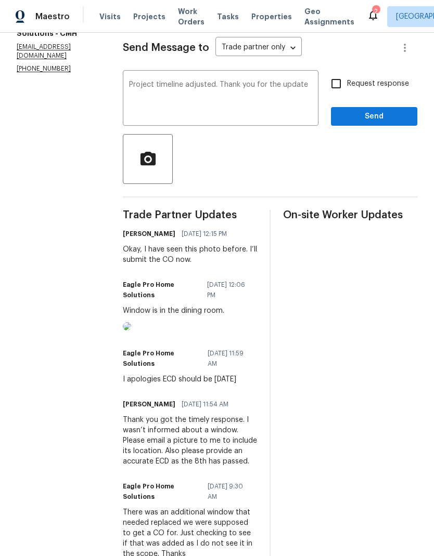
scroll to position [0, 0]
